Goal: Transaction & Acquisition: Purchase product/service

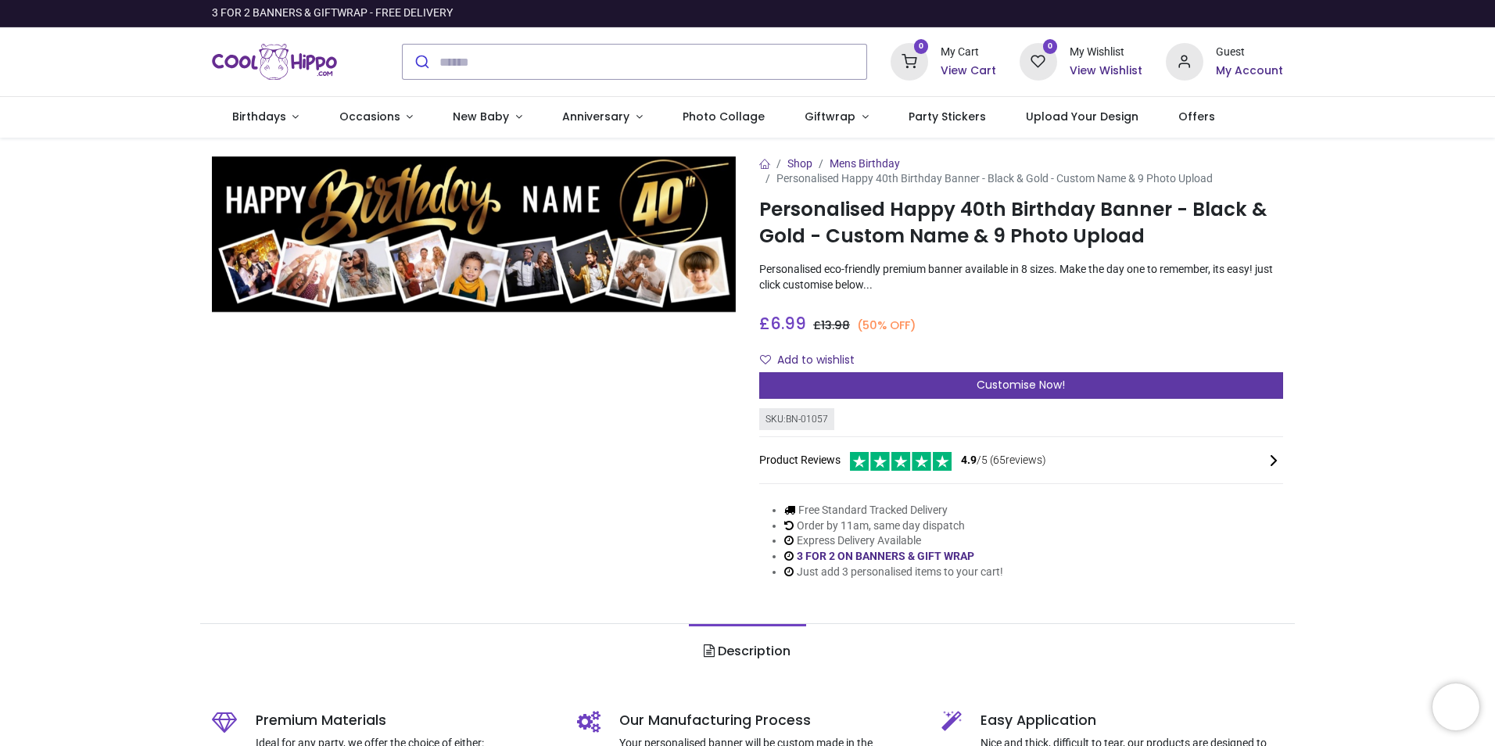
click at [1024, 387] on span "Customise Now!" at bounding box center [1021, 385] width 88 height 16
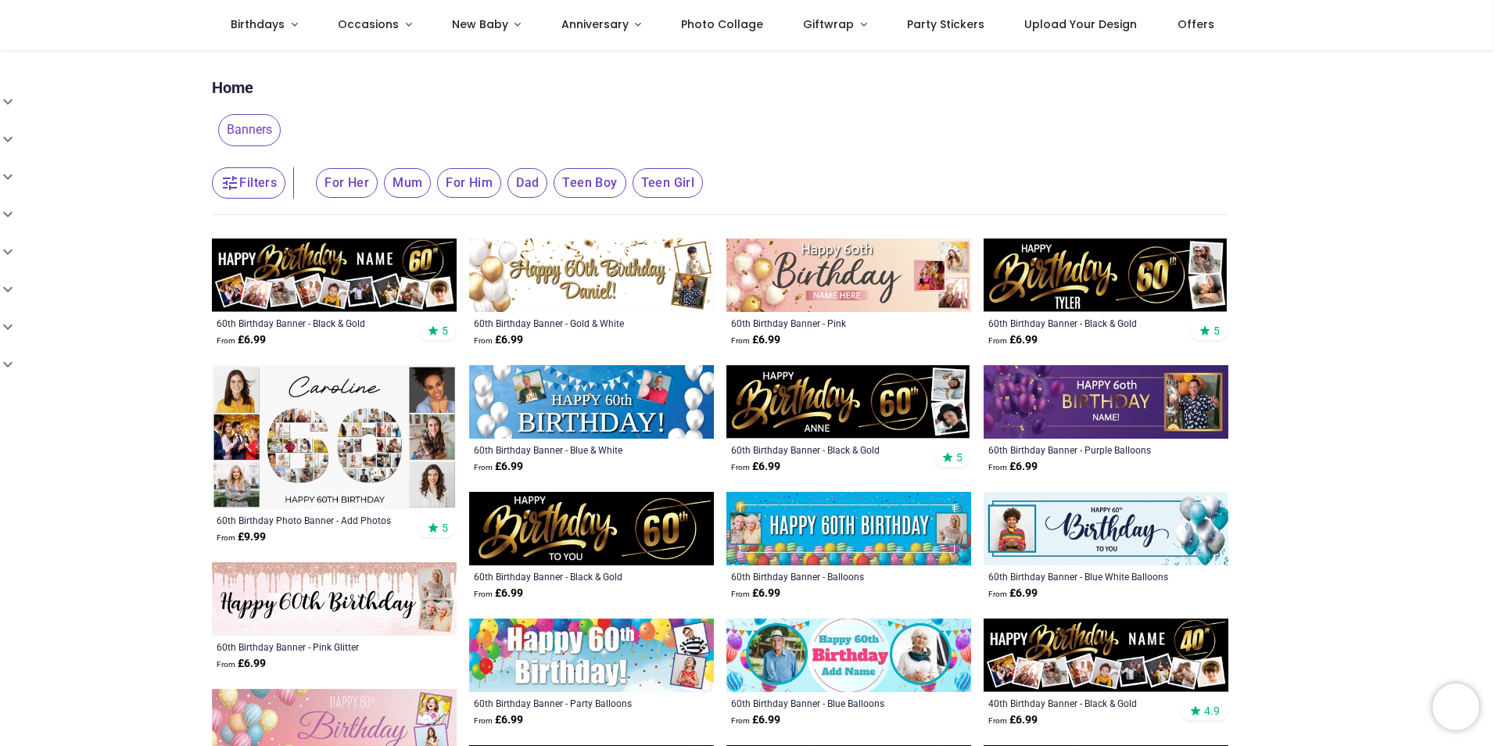
scroll to position [78, 0]
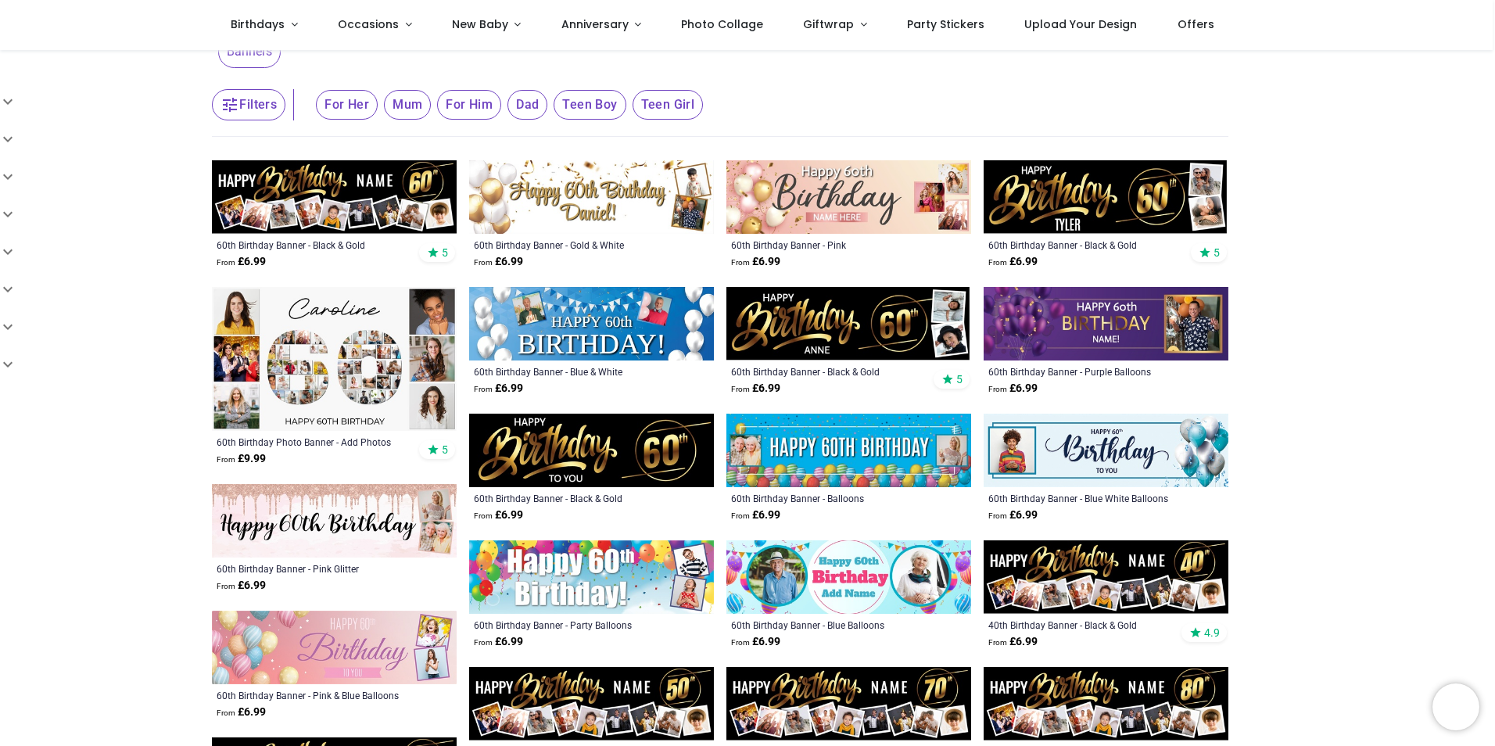
click at [339, 191] on img at bounding box center [334, 197] width 245 height 74
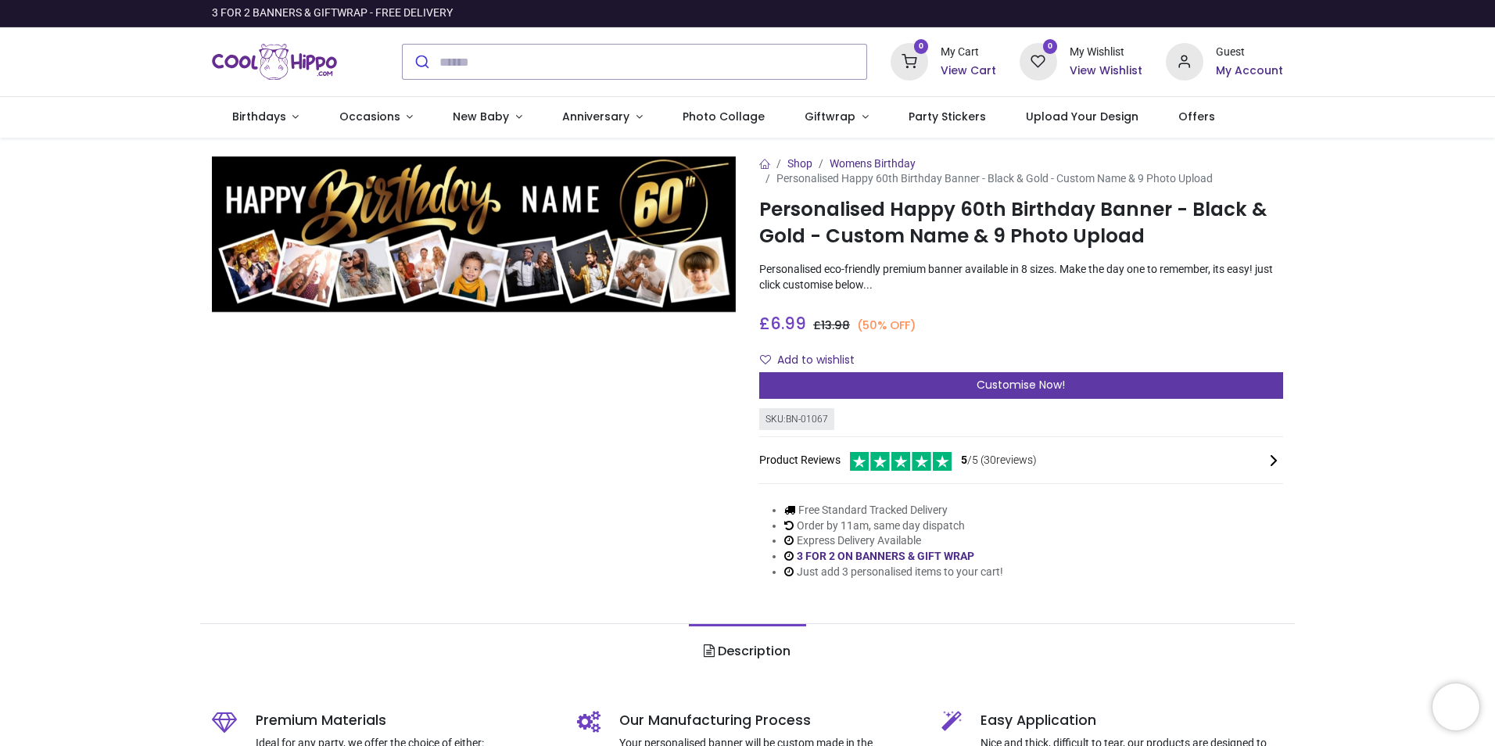
click at [1049, 381] on span "Customise Now!" at bounding box center [1021, 385] width 88 height 16
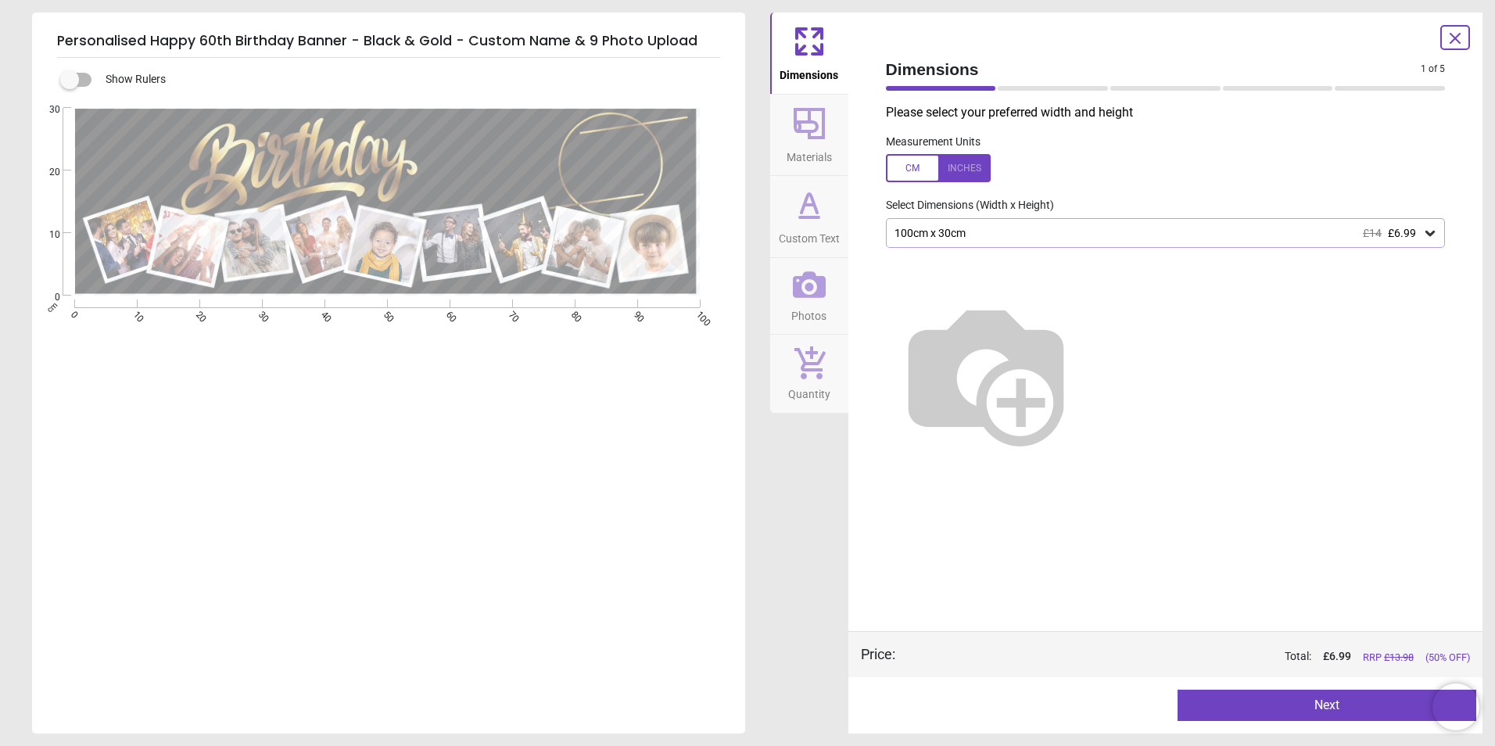
click at [1428, 231] on icon at bounding box center [1431, 233] width 16 height 16
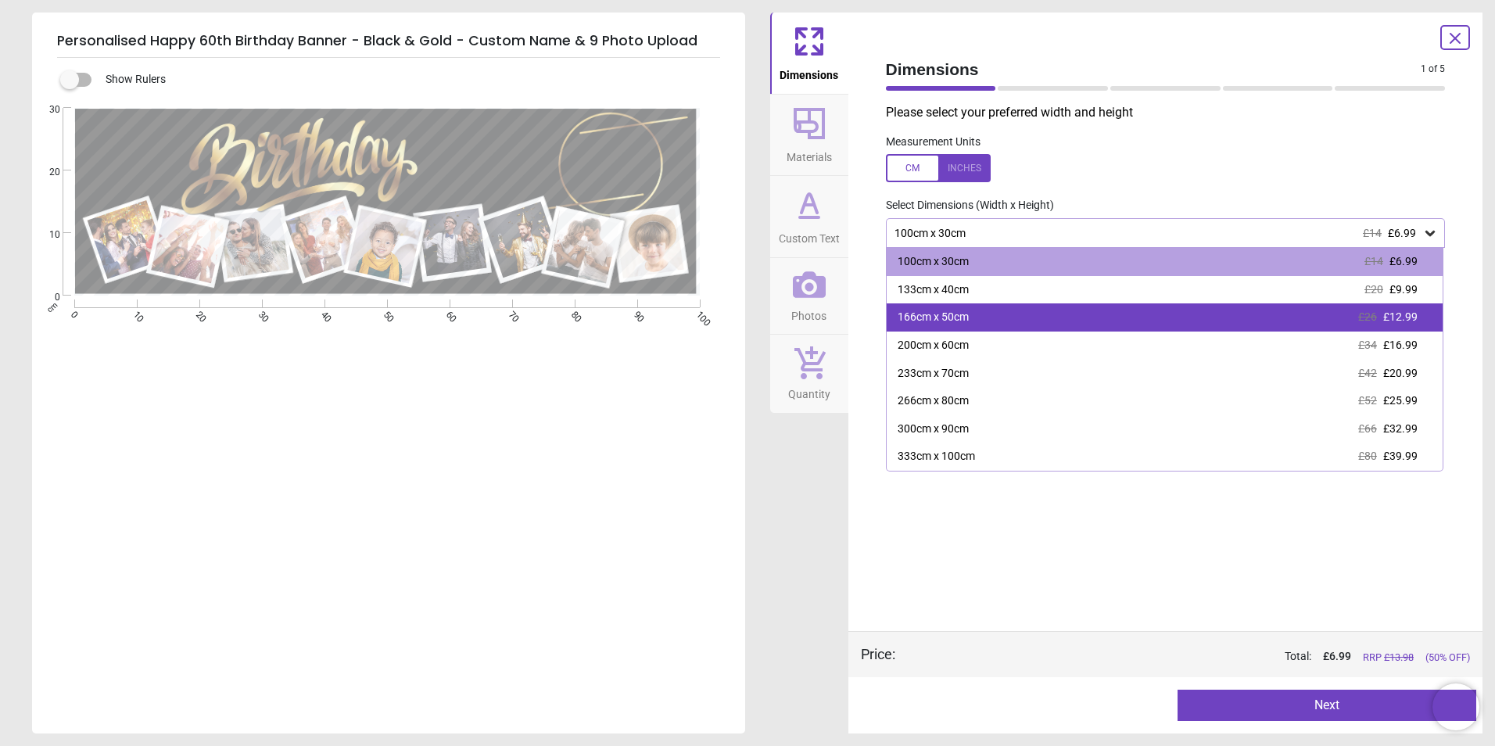
click at [1113, 313] on div "166cm x 50cm £26 £12.99" at bounding box center [1165, 317] width 557 height 28
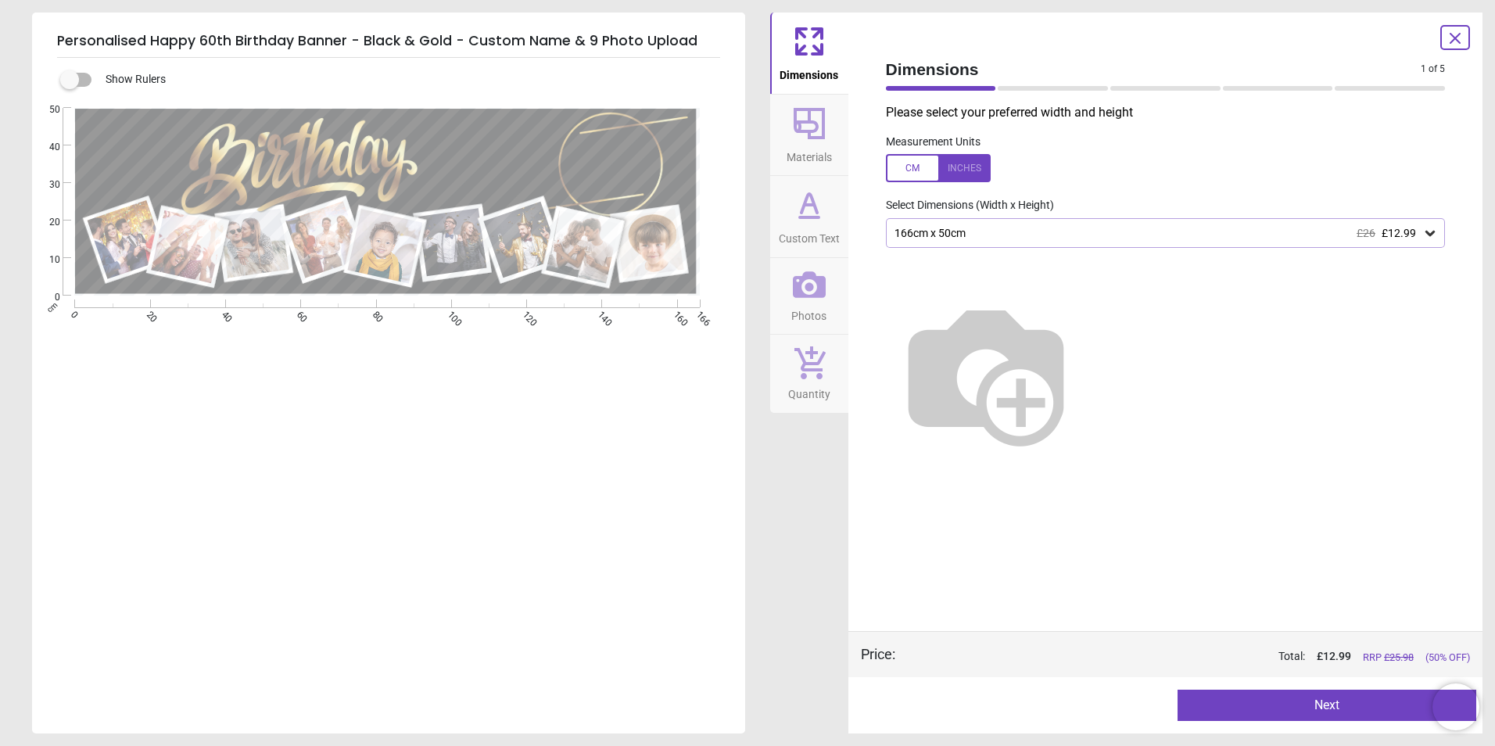
click at [1437, 235] on icon at bounding box center [1431, 233] width 16 height 16
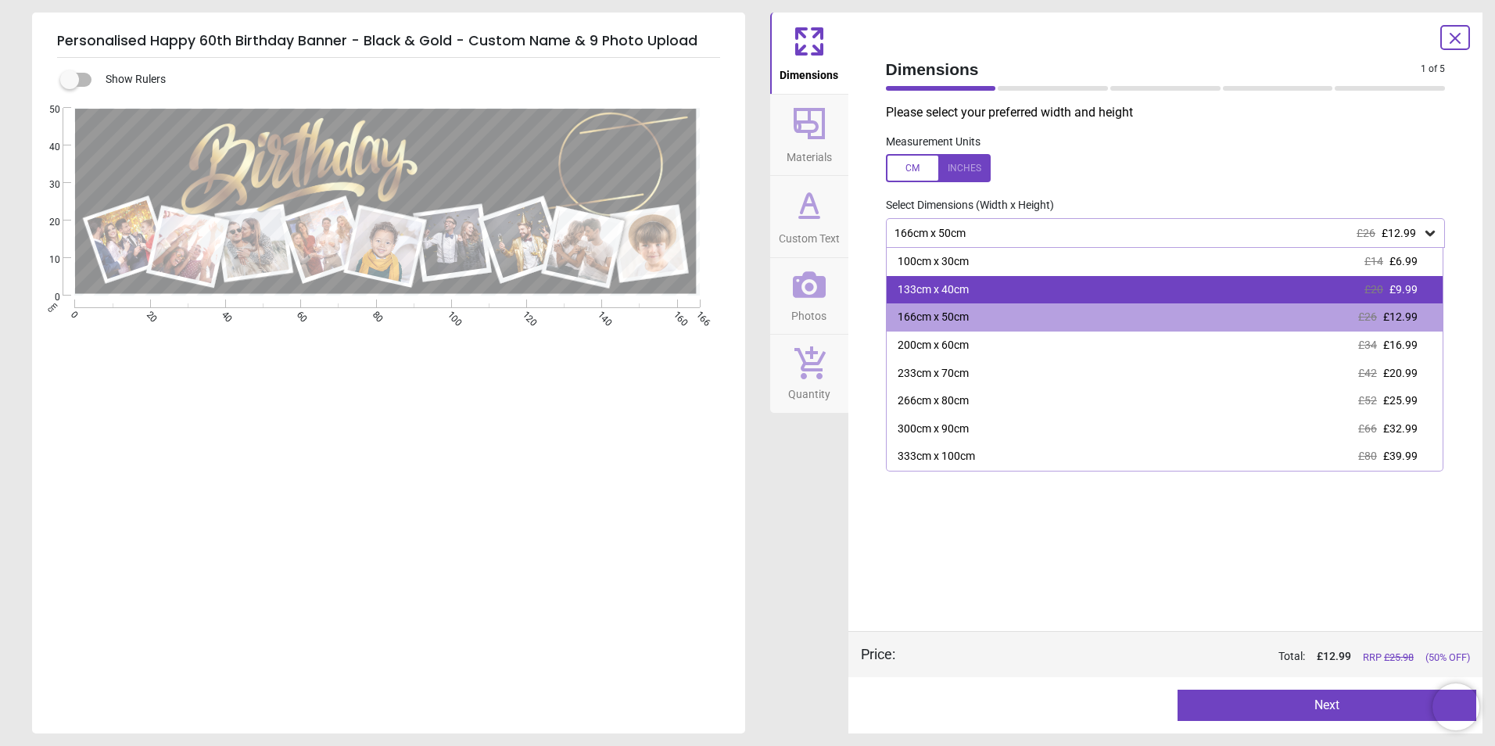
click at [1034, 296] on div "133cm x 40cm £20 £9.99" at bounding box center [1165, 290] width 557 height 28
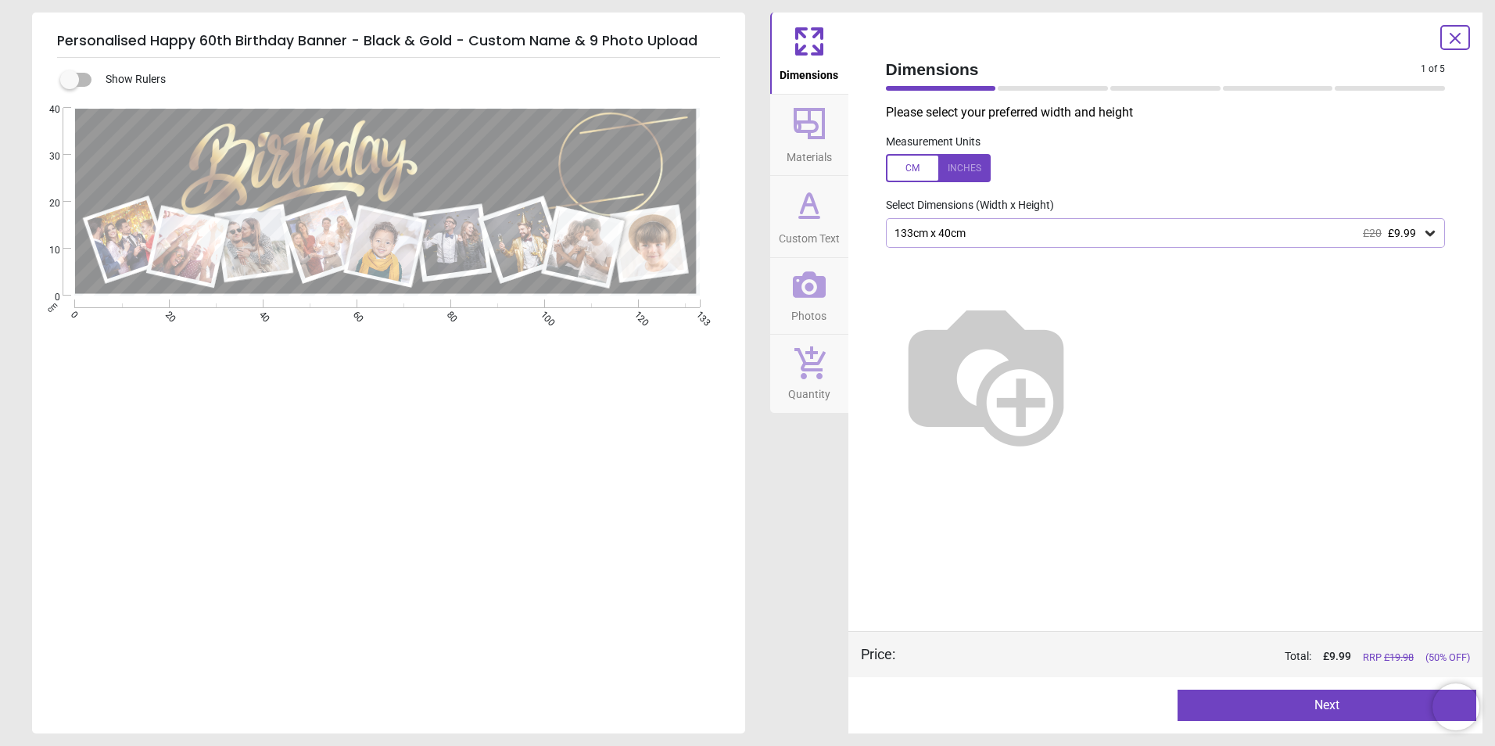
click at [1307, 709] on button "Next" at bounding box center [1327, 705] width 299 height 31
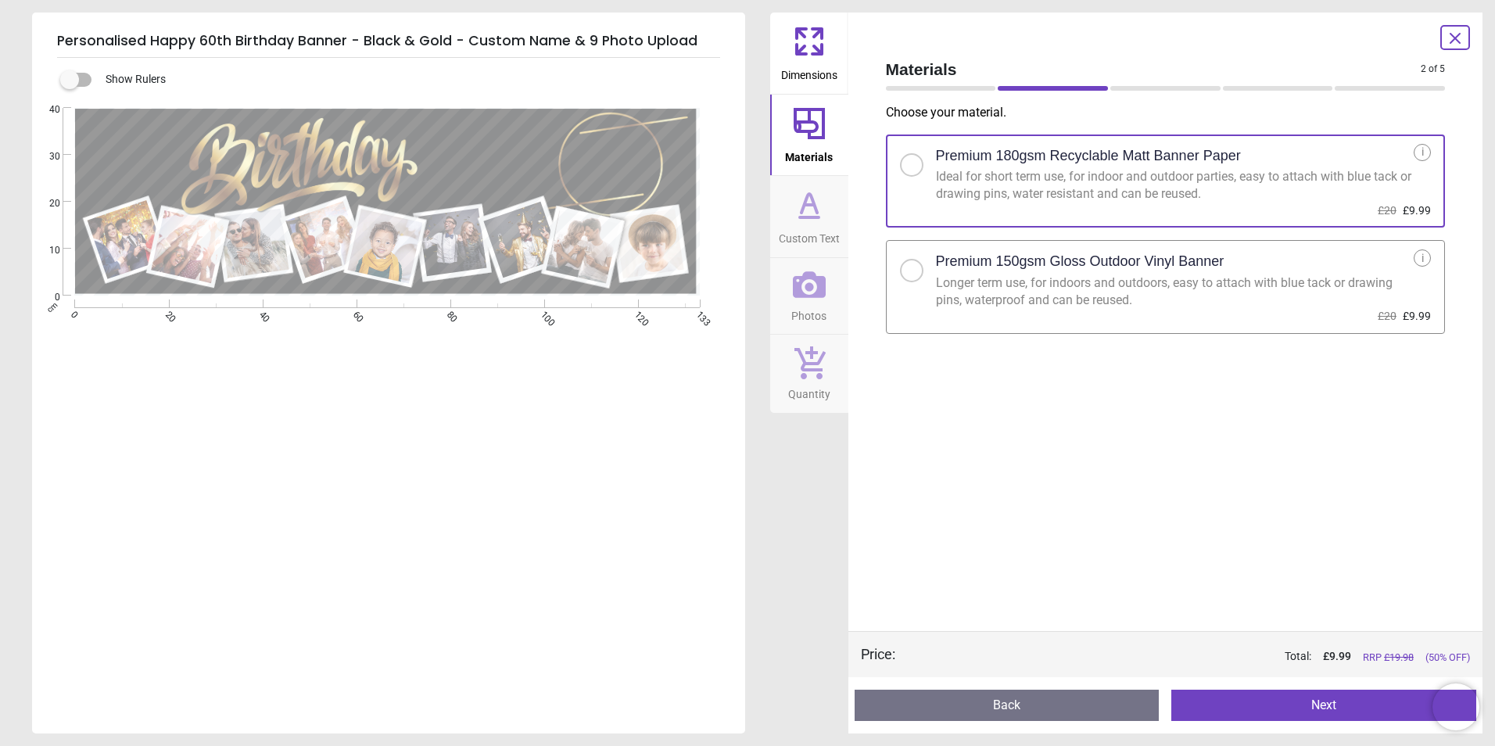
click at [912, 270] on div at bounding box center [911, 270] width 9 height 9
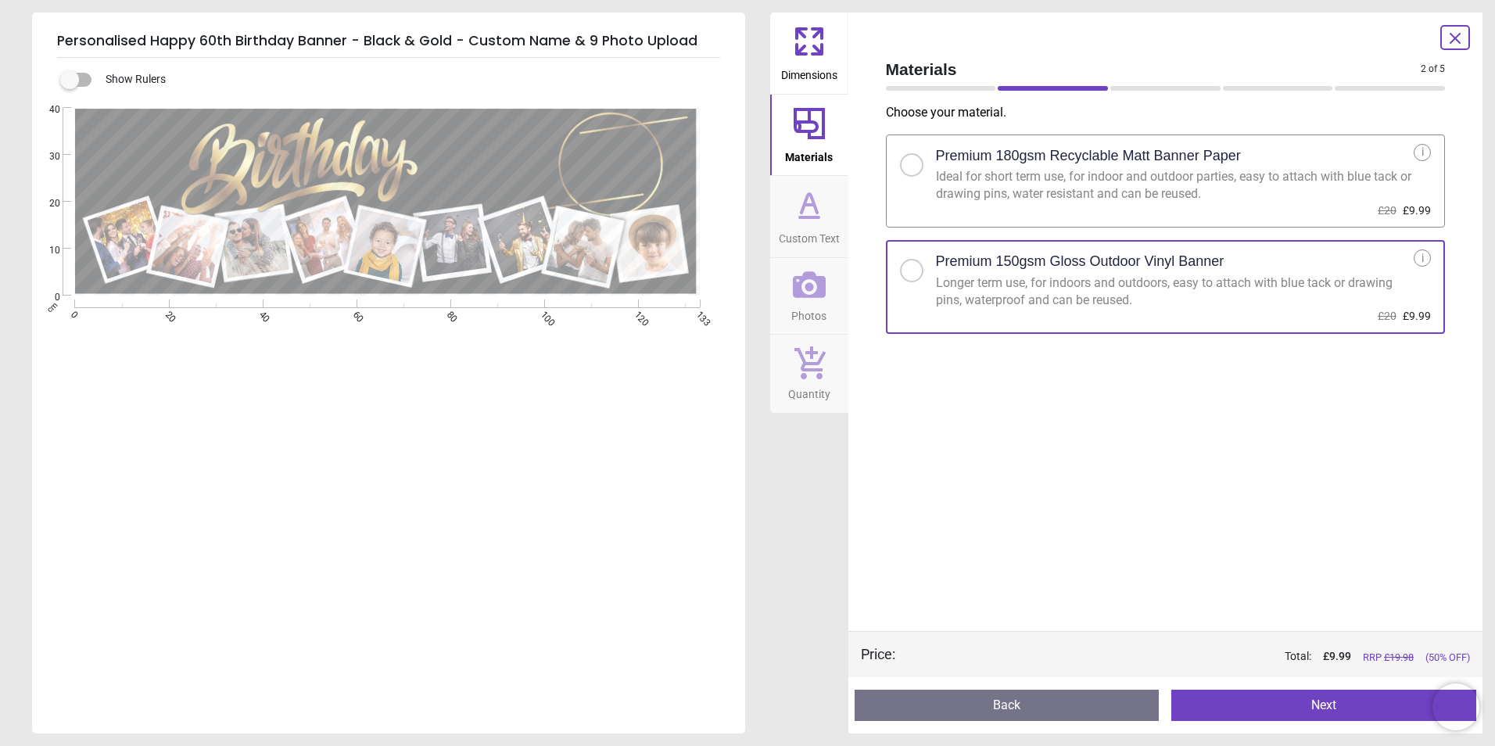
click at [1352, 698] on button "Next" at bounding box center [1324, 705] width 305 height 31
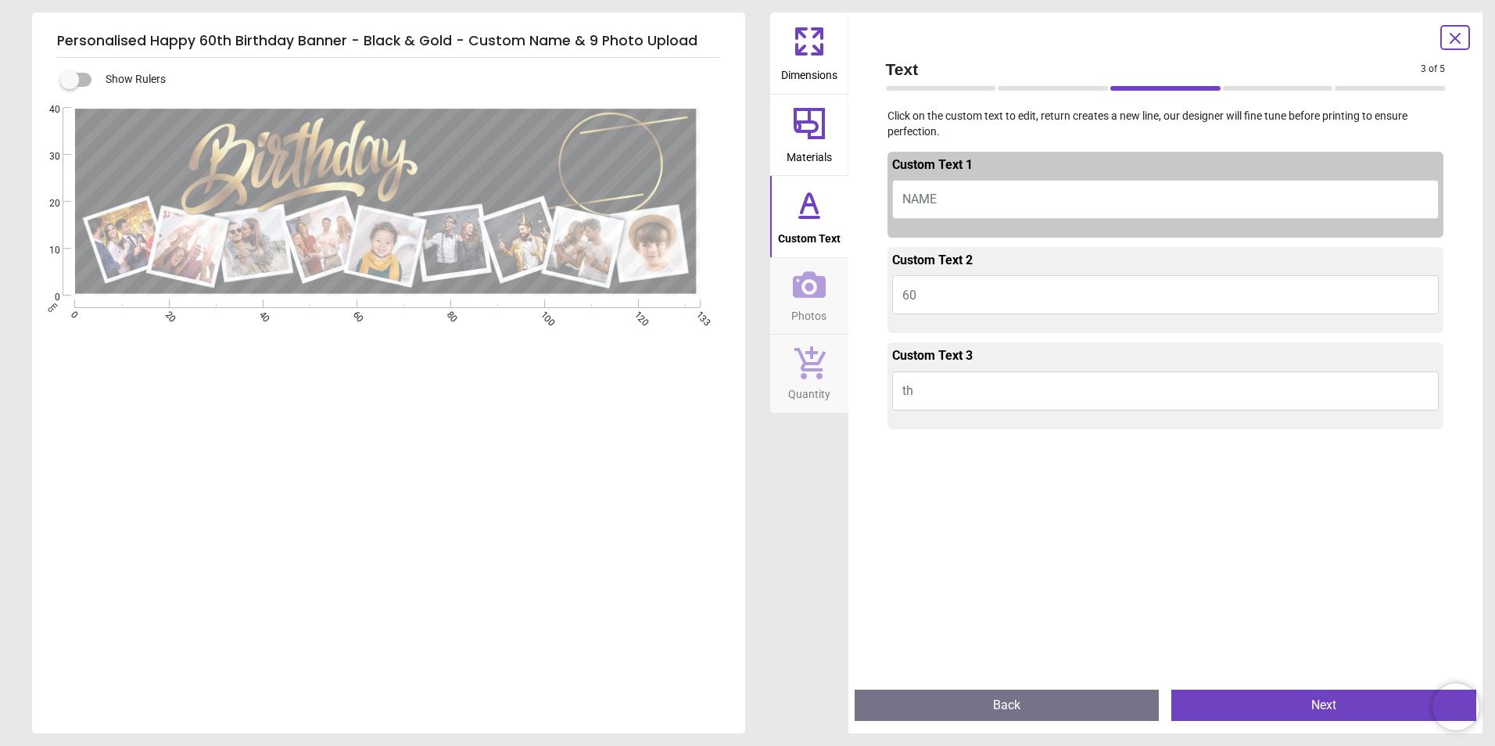
click at [946, 203] on button "NAME" at bounding box center [1166, 199] width 548 height 39
type textarea "***"
click at [936, 394] on button "th" at bounding box center [1166, 391] width 548 height 39
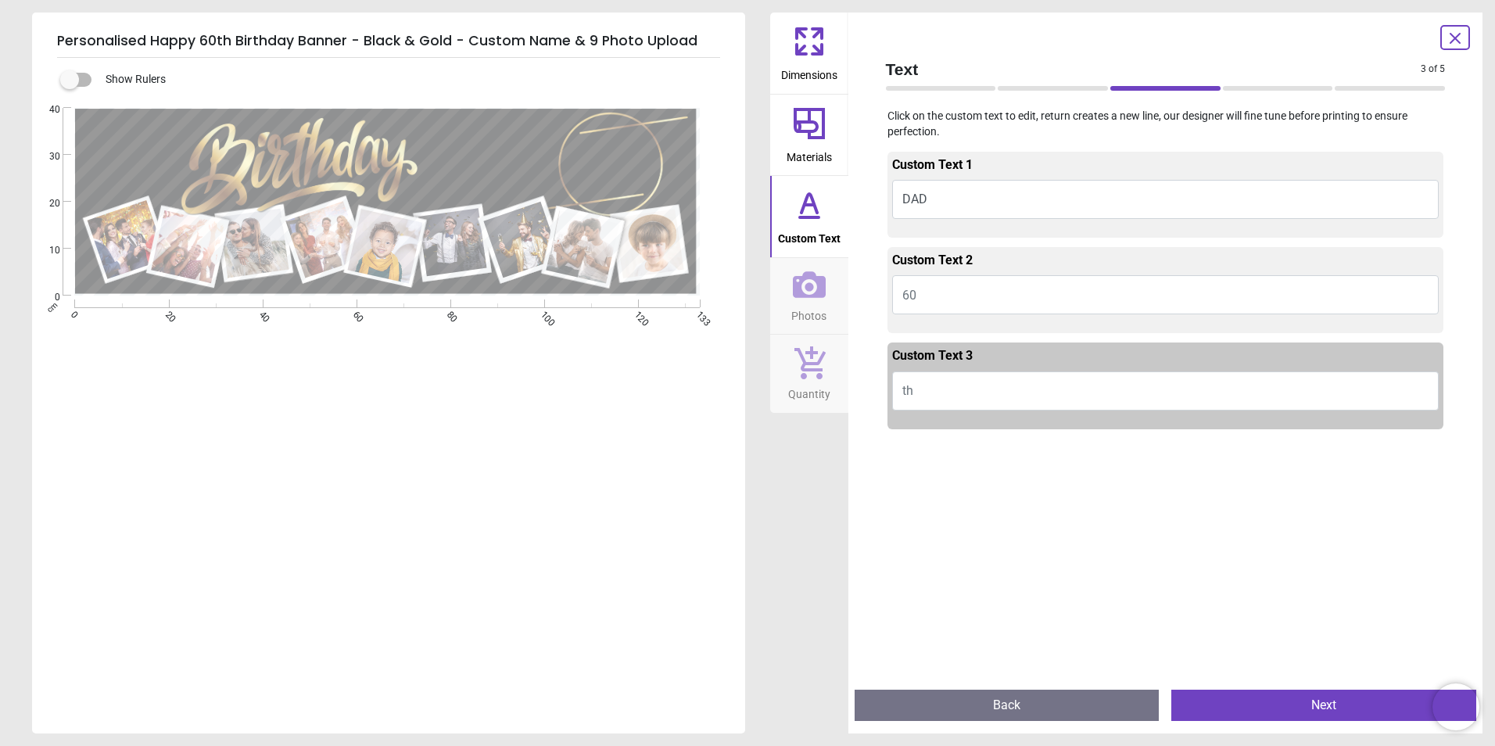
click at [936, 394] on button "th" at bounding box center [1166, 391] width 548 height 39
click at [1328, 704] on button "Next" at bounding box center [1324, 705] width 305 height 31
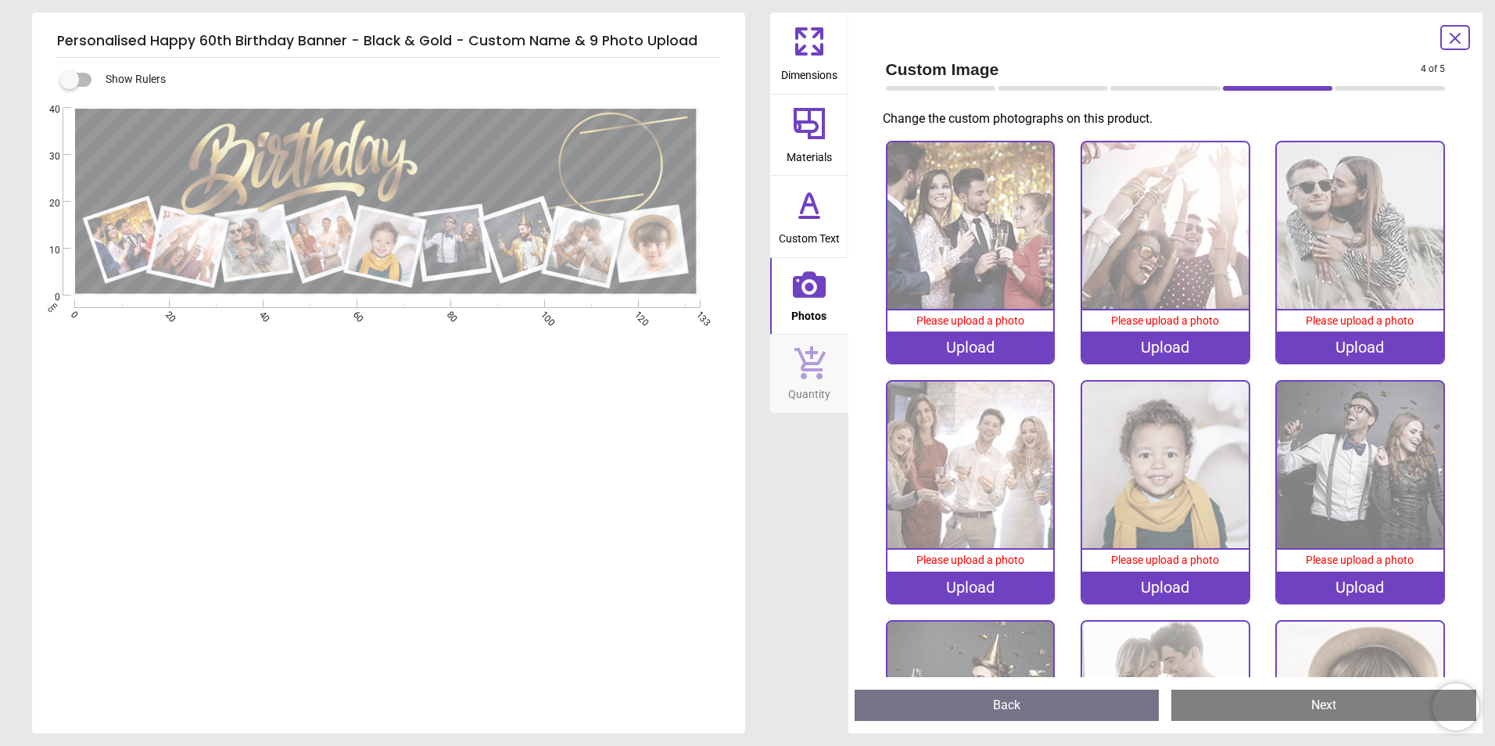
click at [978, 343] on div "Upload" at bounding box center [971, 347] width 167 height 31
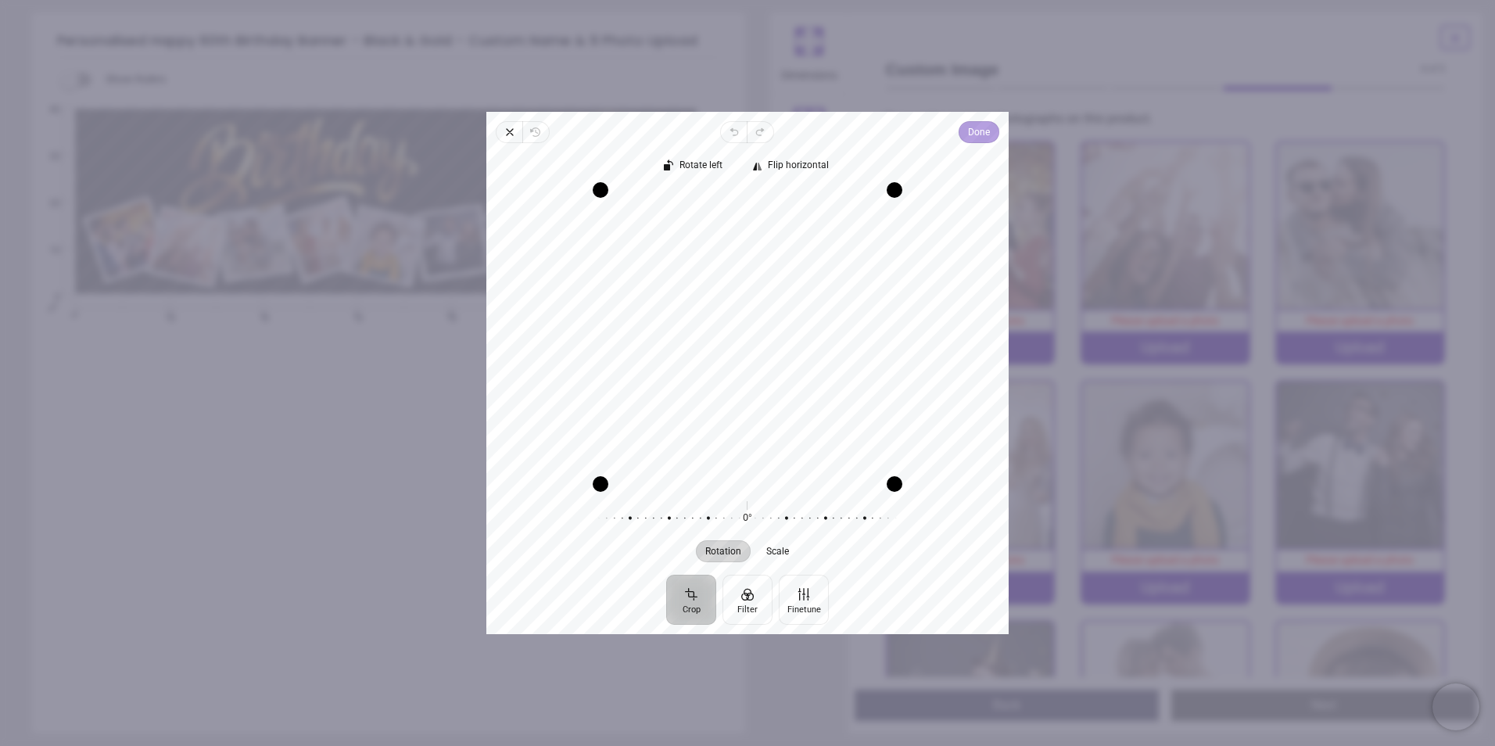
click at [977, 129] on span "Done" at bounding box center [979, 132] width 22 height 19
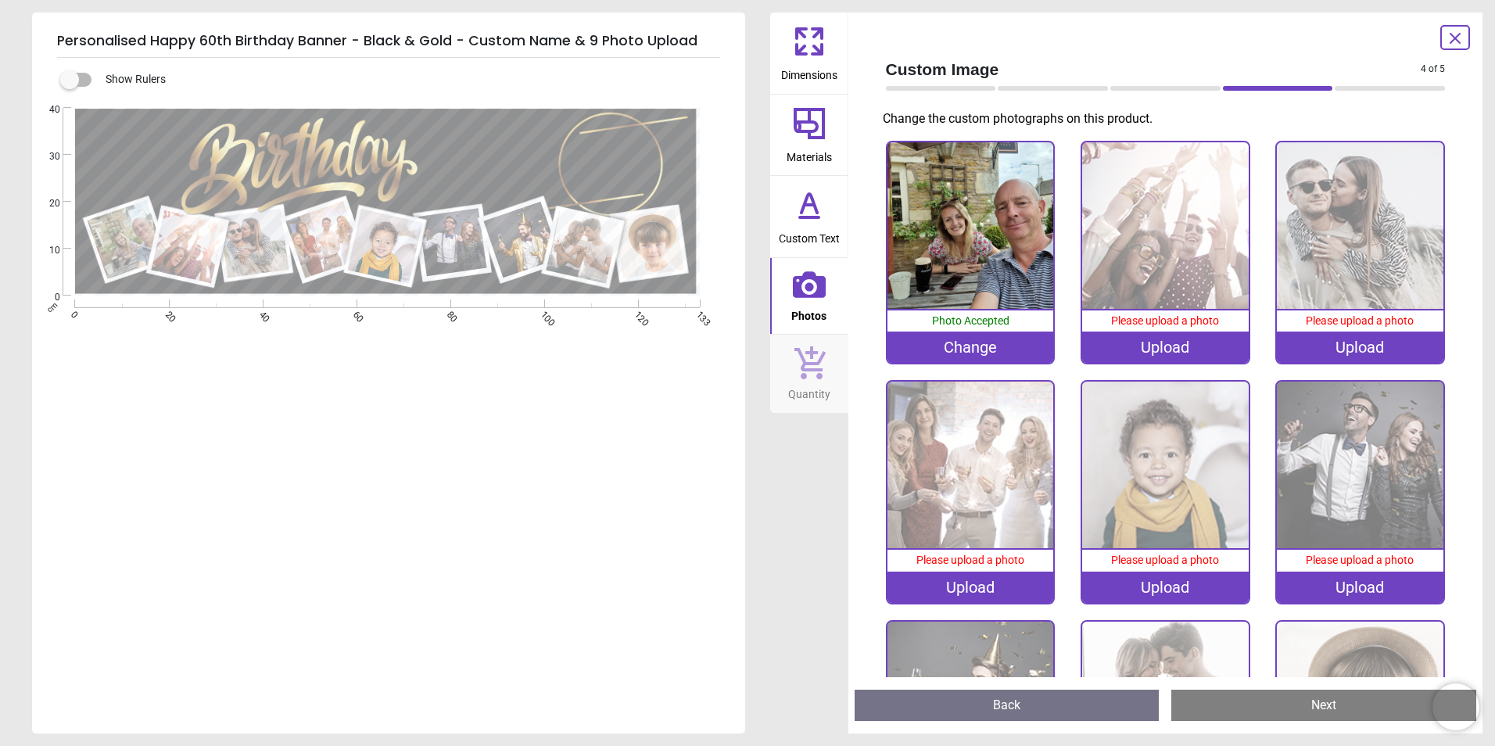
click at [1165, 341] on div "Upload" at bounding box center [1165, 347] width 167 height 31
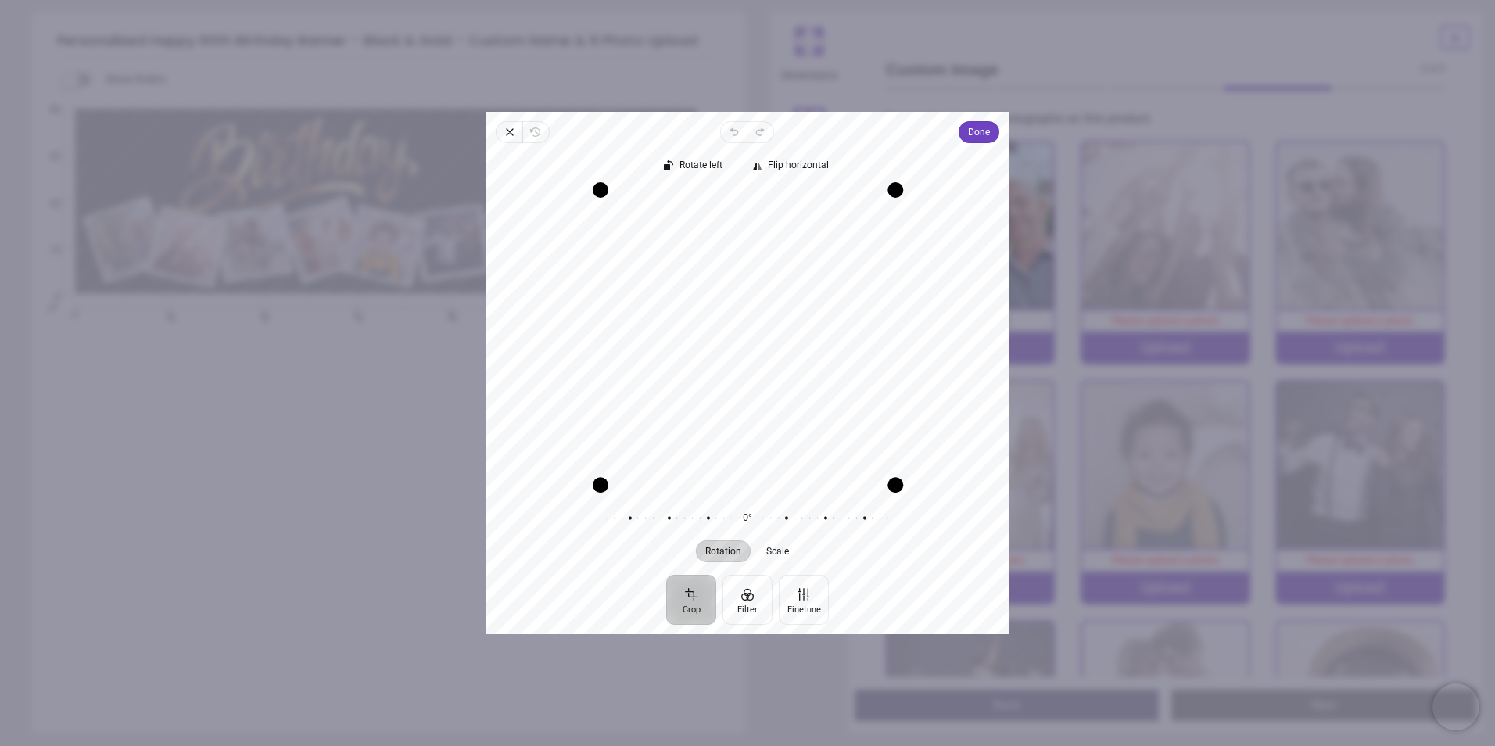
drag, startPoint x: 899, startPoint y: 484, endPoint x: 982, endPoint y: 375, distance: 137.3
click at [982, 375] on div "Recenter" at bounding box center [747, 337] width 497 height 294
click at [981, 129] on span "Done" at bounding box center [979, 132] width 22 height 19
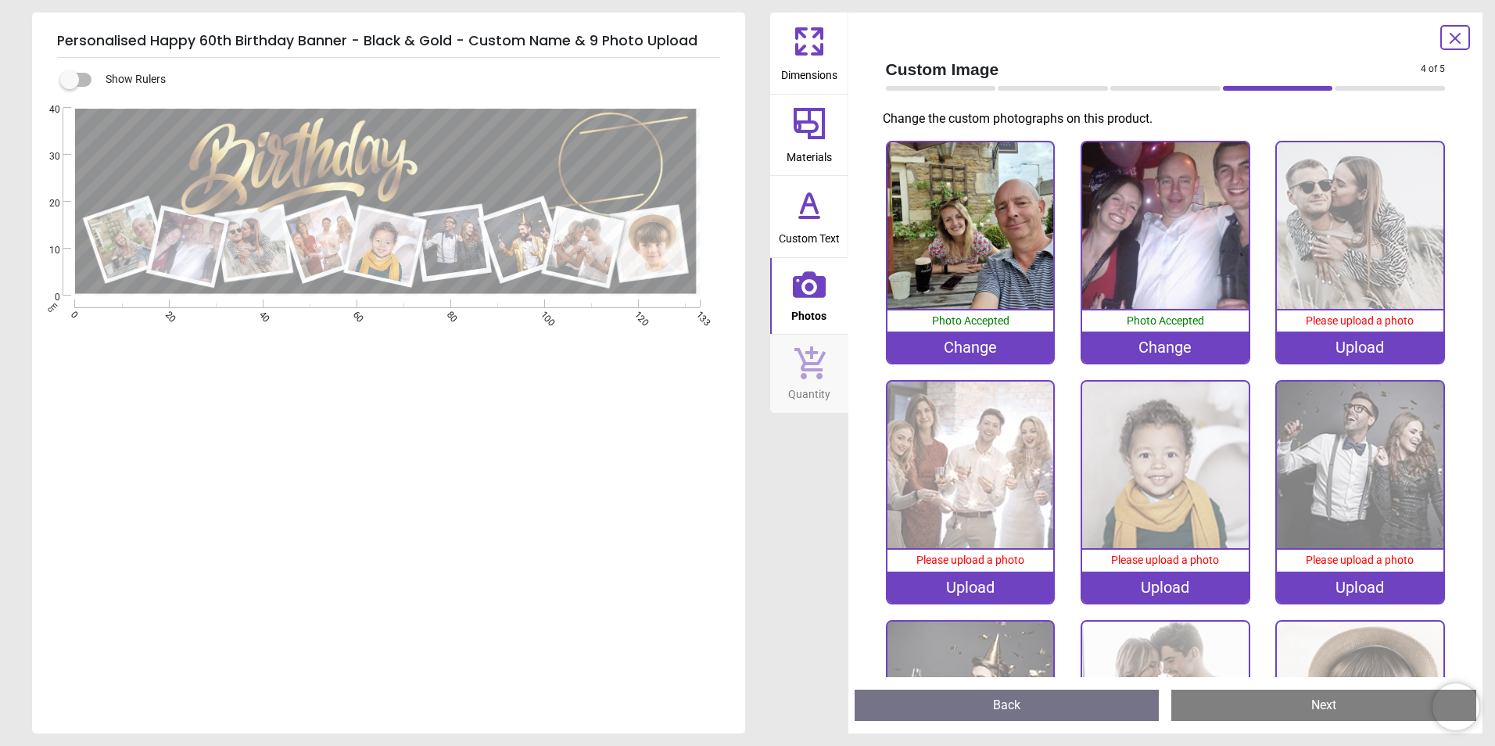
click at [1359, 339] on div "Upload" at bounding box center [1360, 347] width 167 height 31
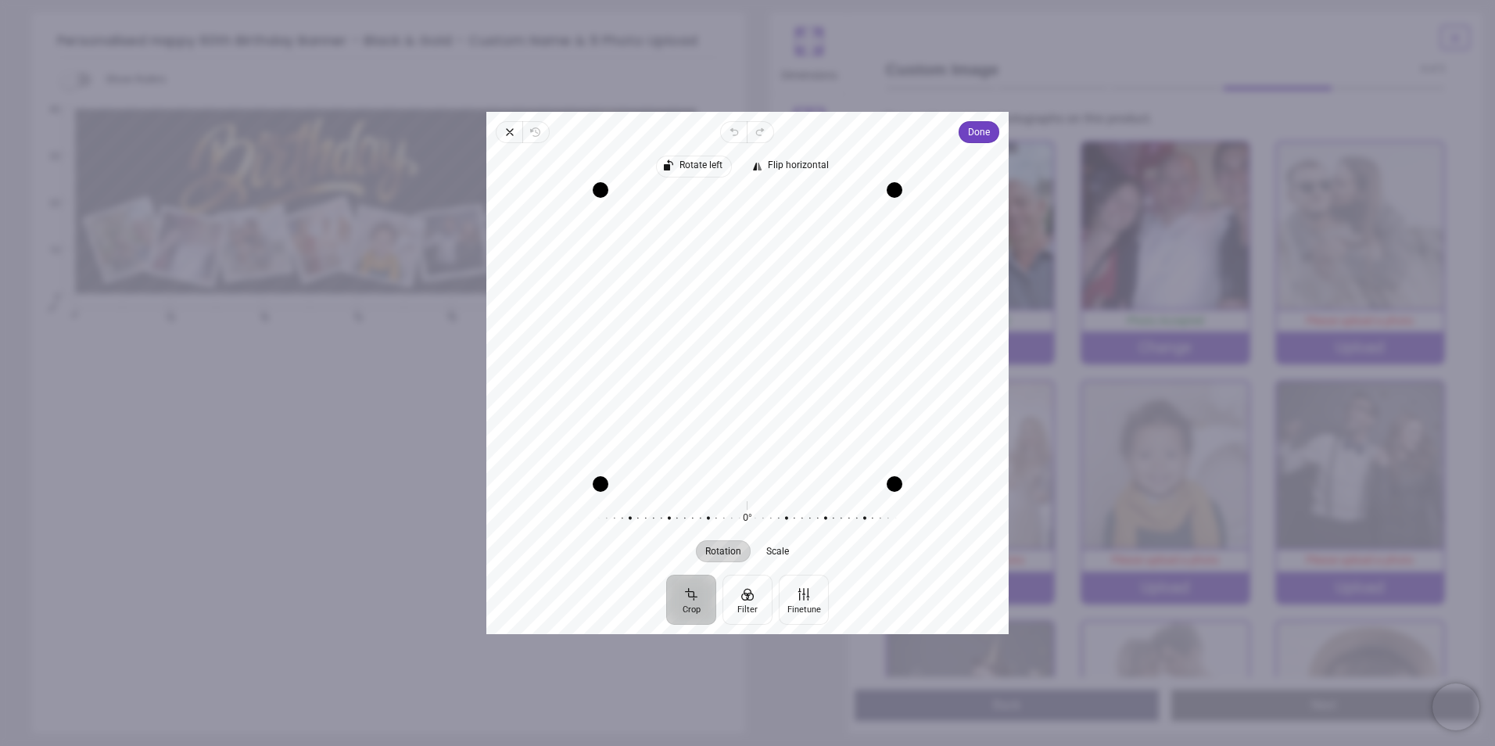
click at [691, 168] on span "Rotate left" at bounding box center [701, 166] width 43 height 10
click at [981, 131] on span "Done" at bounding box center [979, 132] width 22 height 19
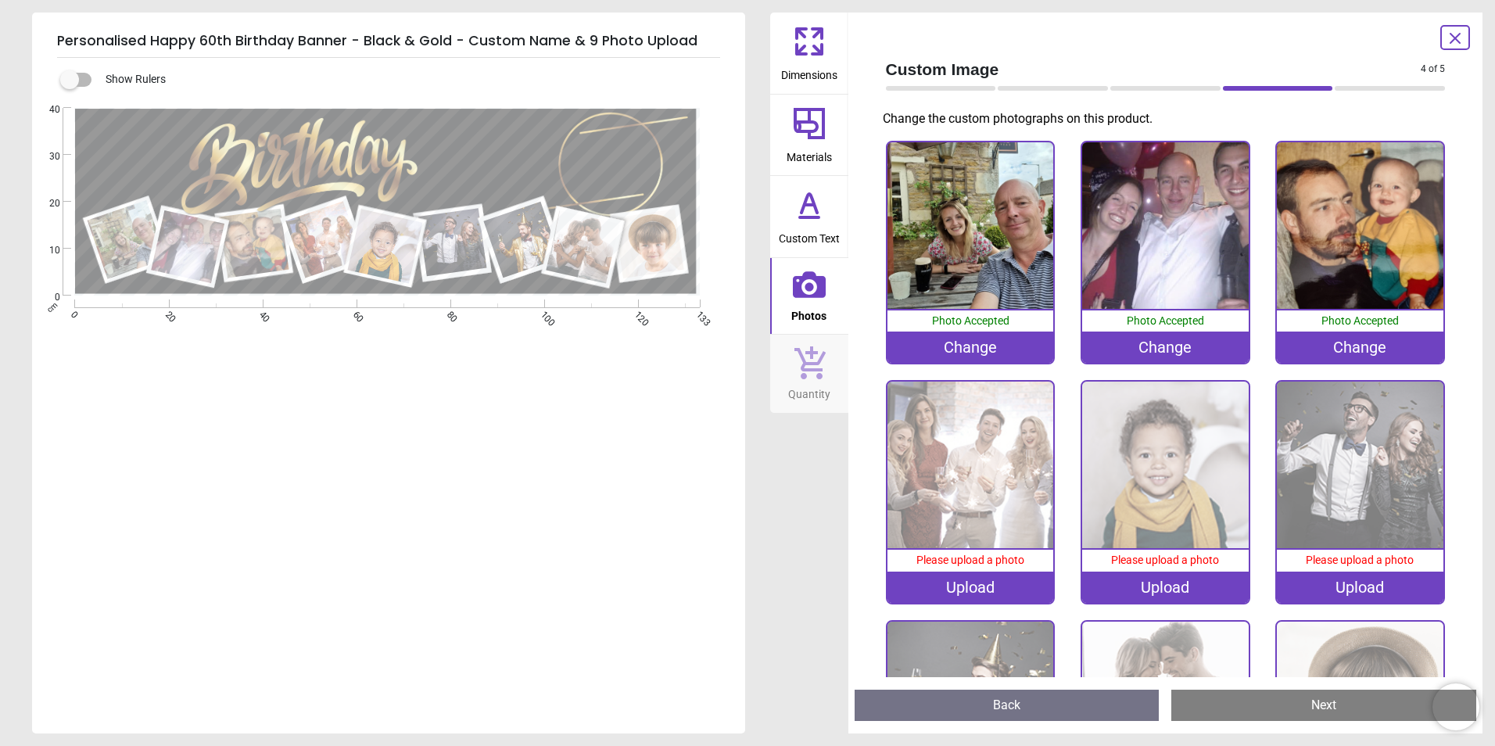
click at [977, 581] on div "Upload" at bounding box center [971, 587] width 167 height 31
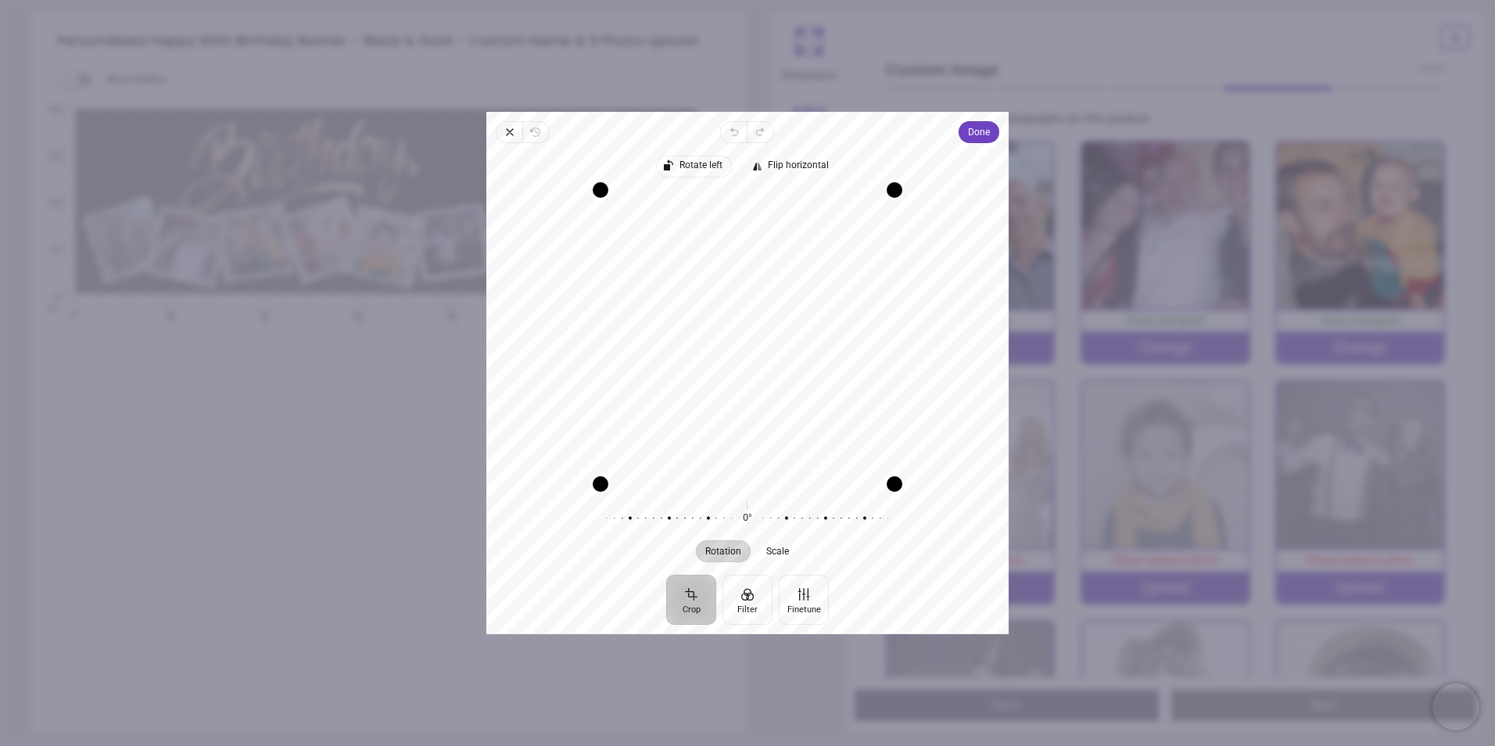
click at [705, 161] on span "Rotate left" at bounding box center [701, 166] width 43 height 10
click at [979, 129] on span "Done" at bounding box center [979, 132] width 22 height 19
click at [984, 135] on span "Done" at bounding box center [979, 132] width 22 height 19
